Goal: Transaction & Acquisition: Purchase product/service

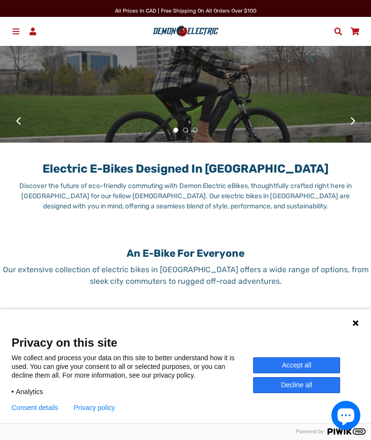
click at [366, 316] on div "Language 1 Language 2 Language 3" at bounding box center [185, 321] width 371 height 24
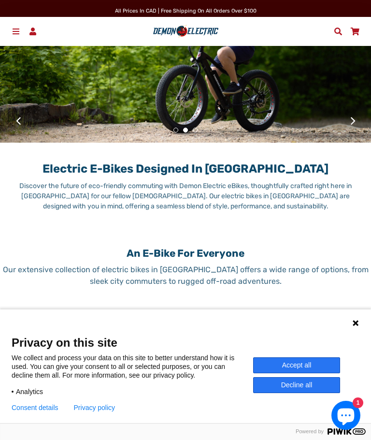
click at [323, 362] on button "Accept all" at bounding box center [296, 365] width 87 height 16
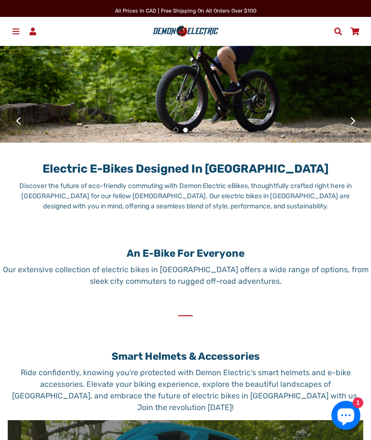
click at [13, 30] on span at bounding box center [16, 32] width 10 height 8
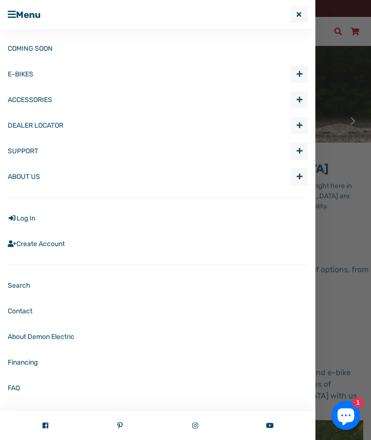
click at [23, 72] on link "E-BIKES" at bounding box center [149, 74] width 283 height 26
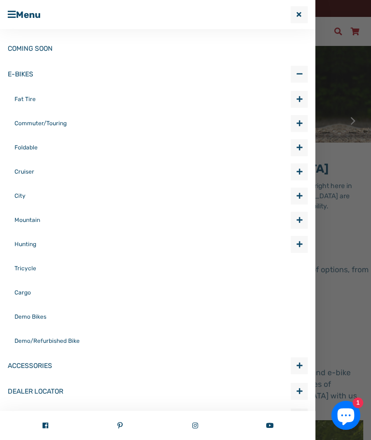
click at [25, 317] on link "Demo Bikes" at bounding box center [161, 317] width 293 height 24
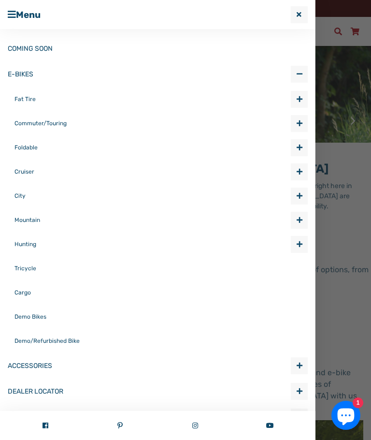
click at [29, 121] on link "Commuter/Touring" at bounding box center [153, 123] width 277 height 24
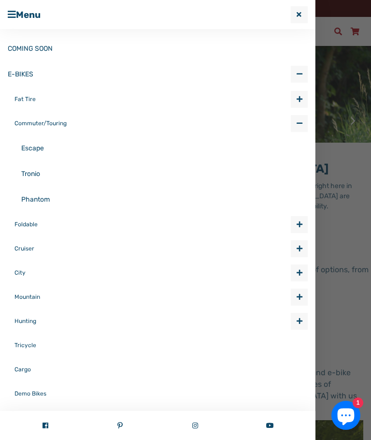
click at [32, 152] on link "Escape" at bounding box center [164, 148] width 287 height 26
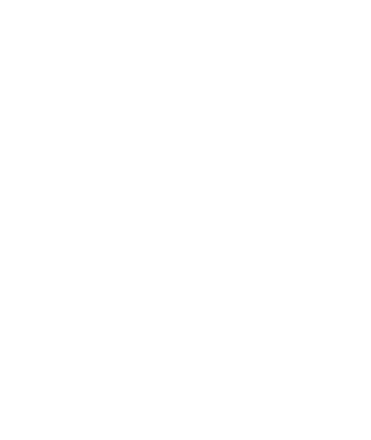
select select "******"
